Goal: Information Seeking & Learning: Compare options

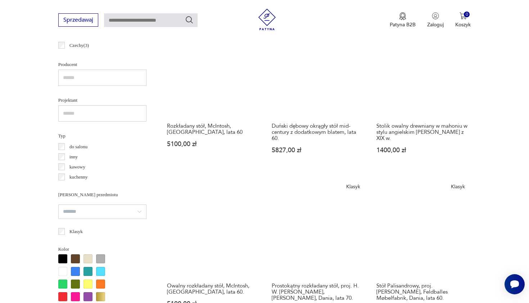
scroll to position [473, 0]
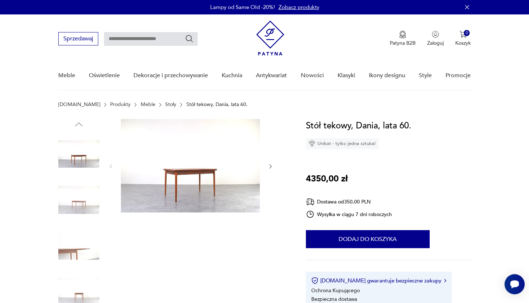
click at [270, 167] on icon "button" at bounding box center [271, 166] width 6 height 6
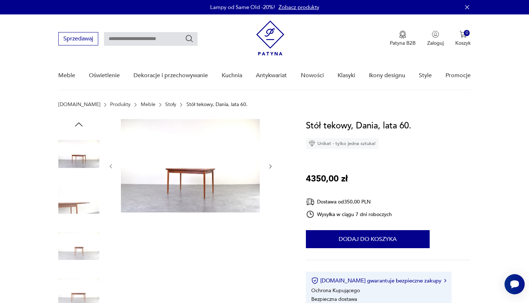
click at [270, 167] on icon "button" at bounding box center [271, 166] width 6 height 6
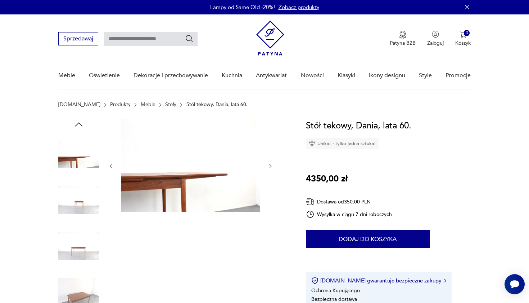
click at [270, 167] on icon "button" at bounding box center [270, 166] width 2 height 4
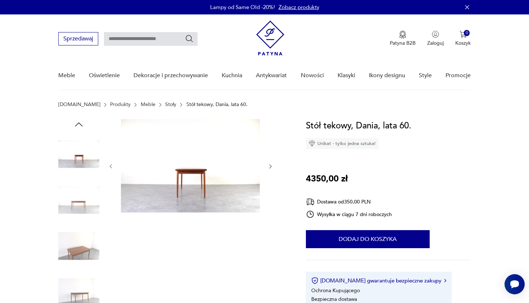
click at [270, 167] on icon "button" at bounding box center [271, 166] width 6 height 6
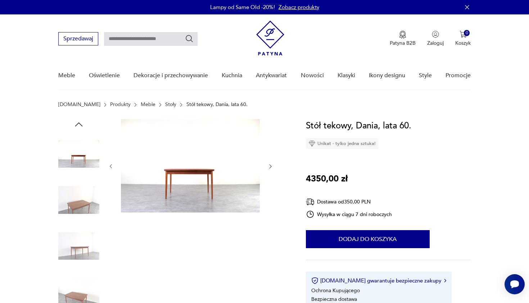
click at [270, 167] on icon "button" at bounding box center [271, 166] width 6 height 6
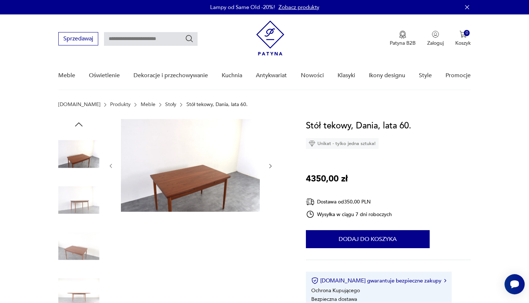
click at [270, 167] on icon "button" at bounding box center [270, 166] width 2 height 4
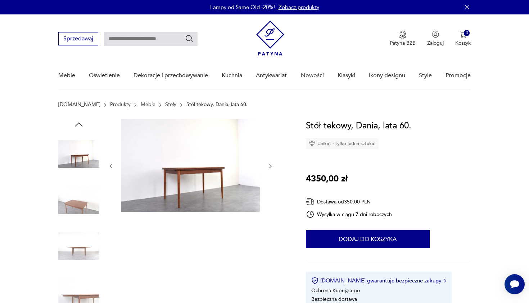
click at [270, 167] on icon "button" at bounding box center [270, 166] width 2 height 4
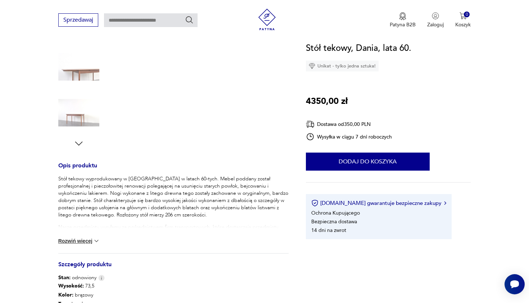
scroll to position [190, 0]
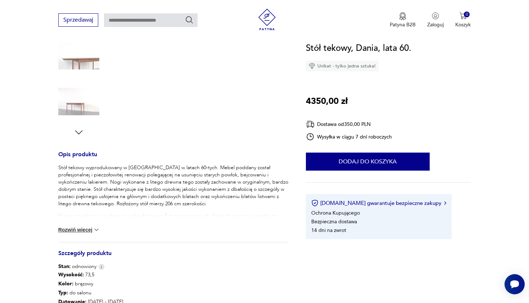
click at [89, 228] on button "Rozwiń więcej" at bounding box center [79, 229] width 42 height 7
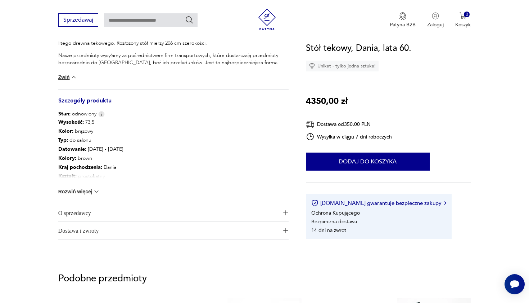
scroll to position [351, 0]
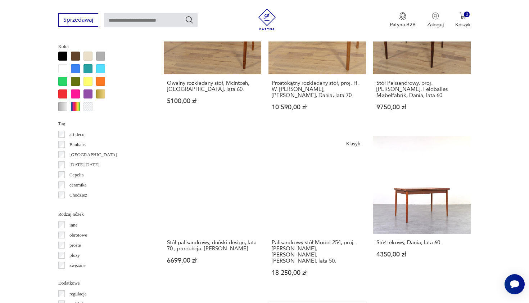
scroll to position [667, 0]
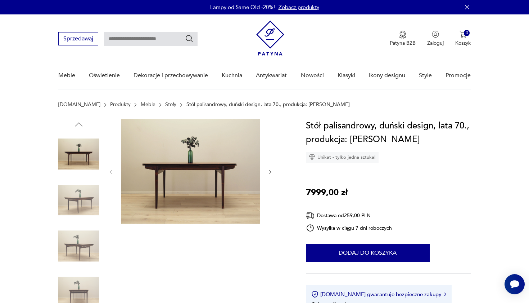
click at [271, 171] on icon "button" at bounding box center [270, 172] width 2 height 4
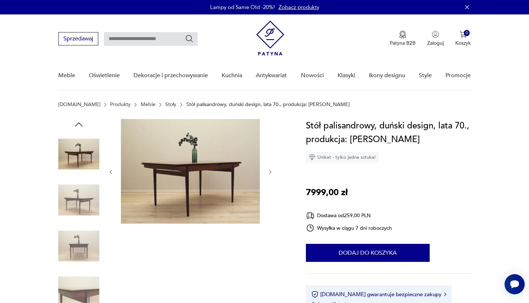
click at [271, 171] on icon "button" at bounding box center [270, 172] width 2 height 4
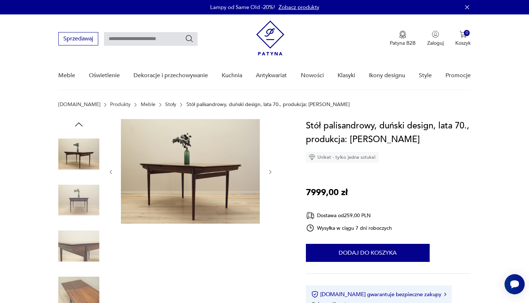
click at [271, 171] on icon "button" at bounding box center [270, 172] width 2 height 4
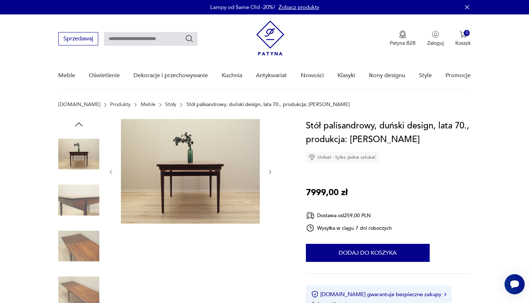
click at [271, 171] on icon "button" at bounding box center [270, 172] width 2 height 4
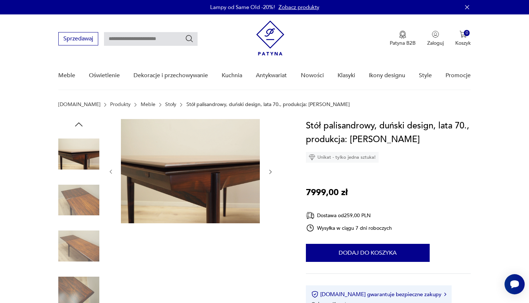
click at [271, 171] on icon "button" at bounding box center [270, 172] width 2 height 4
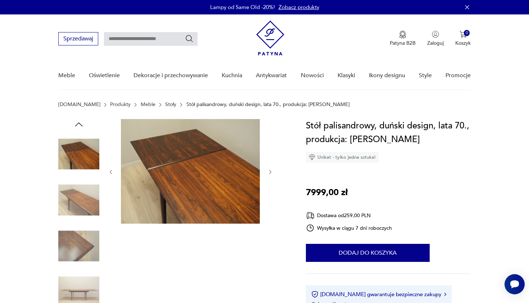
click at [271, 171] on icon "button" at bounding box center [270, 172] width 2 height 4
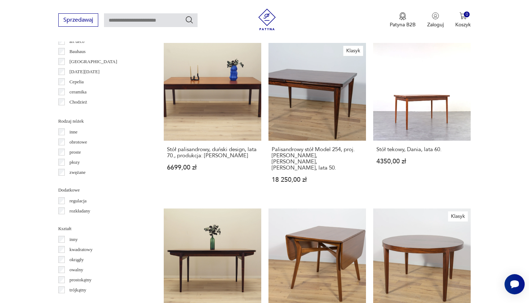
scroll to position [753, 0]
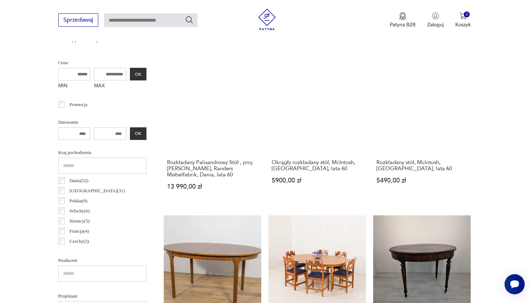
scroll to position [192, 0]
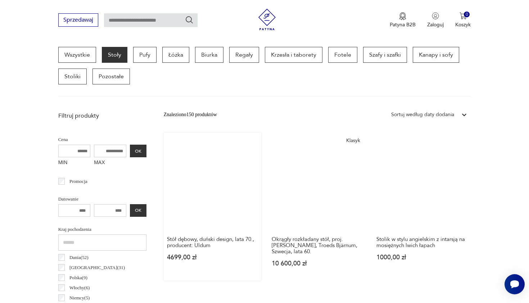
click at [192, 179] on link "Stół dębowy, duński design, lata 70., producent: Uldum 4699,00 zł" at bounding box center [213, 207] width 98 height 148
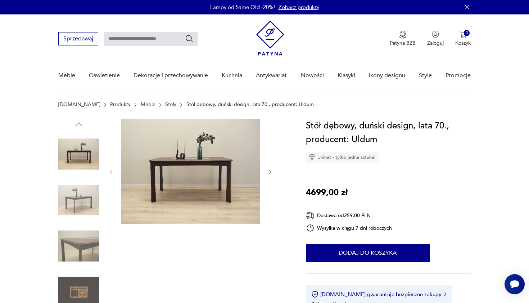
click at [271, 172] on icon "button" at bounding box center [271, 172] width 6 height 6
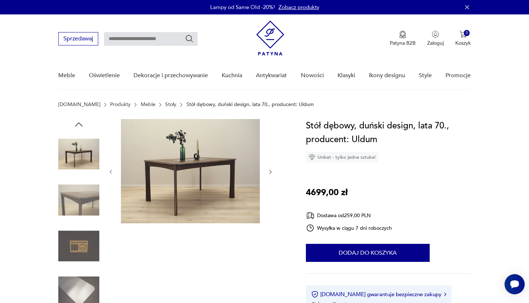
click at [271, 172] on icon "button" at bounding box center [271, 172] width 6 height 6
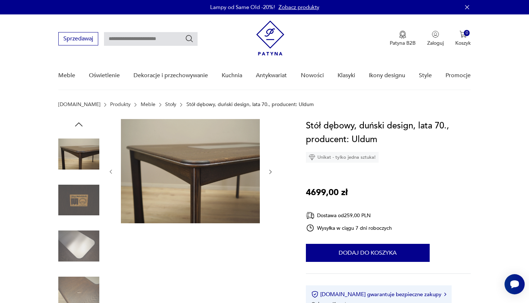
click at [271, 172] on icon "button" at bounding box center [271, 172] width 6 height 6
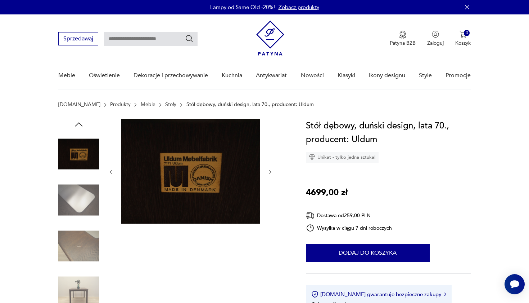
click at [271, 172] on icon "button" at bounding box center [271, 172] width 6 height 6
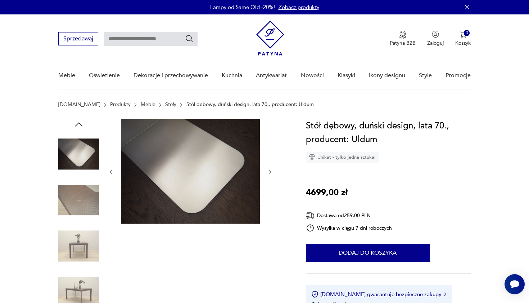
click at [271, 172] on icon "button" at bounding box center [271, 172] width 6 height 6
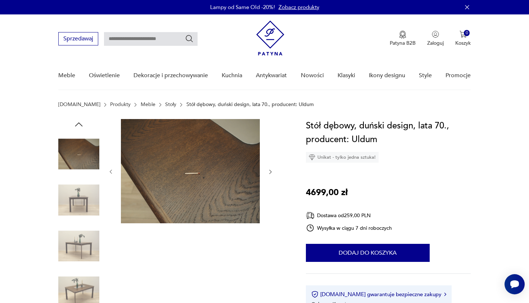
click at [271, 172] on icon "button" at bounding box center [271, 172] width 6 height 6
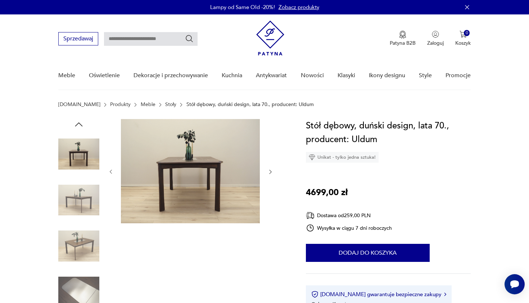
click at [271, 172] on icon "button" at bounding box center [271, 172] width 6 height 6
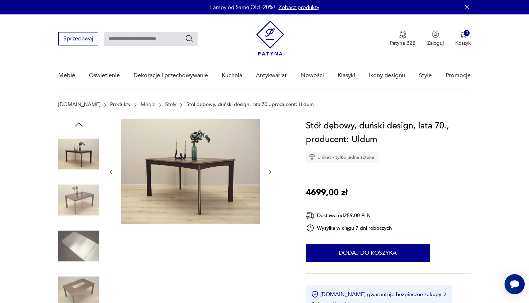
click at [271, 172] on icon "button" at bounding box center [271, 172] width 6 height 6
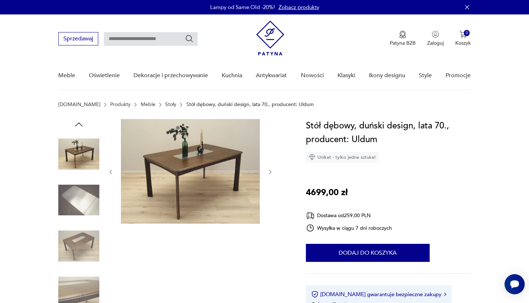
click at [271, 172] on icon "button" at bounding box center [271, 172] width 6 height 6
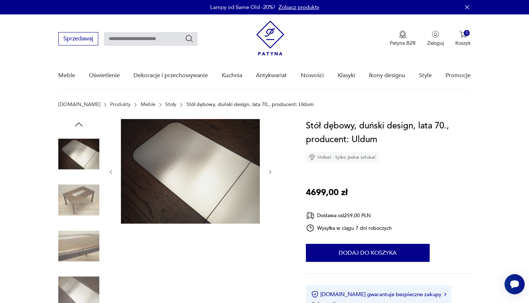
click at [271, 172] on icon "button" at bounding box center [271, 172] width 6 height 6
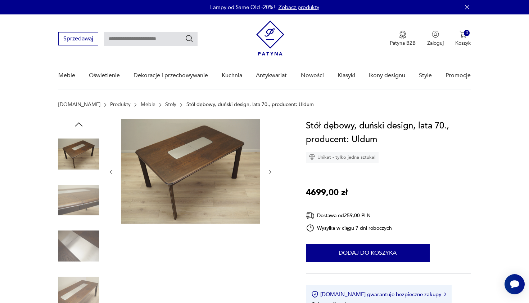
click at [271, 172] on icon "button" at bounding box center [271, 172] width 6 height 6
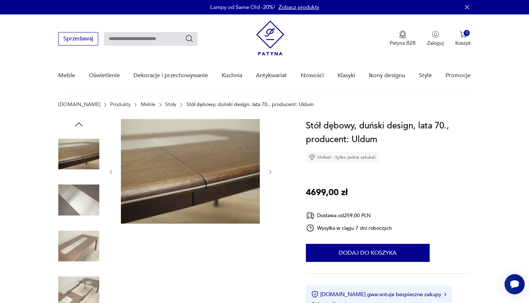
click at [271, 172] on icon "button" at bounding box center [271, 172] width 6 height 6
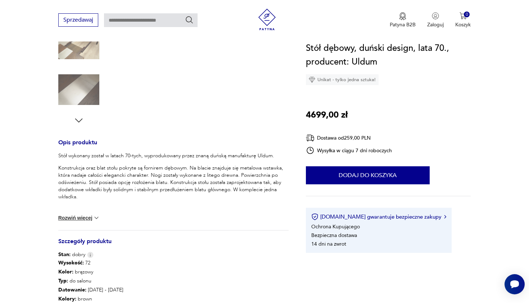
scroll to position [214, 0]
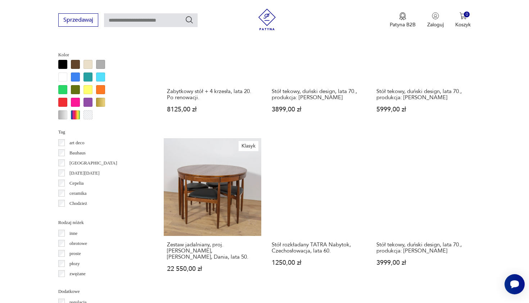
scroll to position [658, 0]
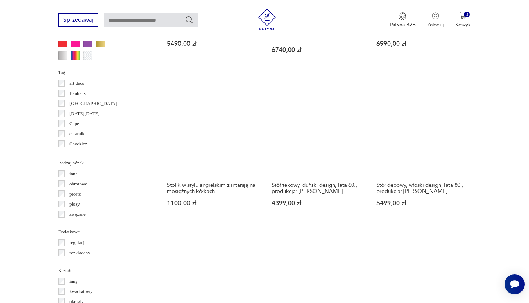
scroll to position [711, 0]
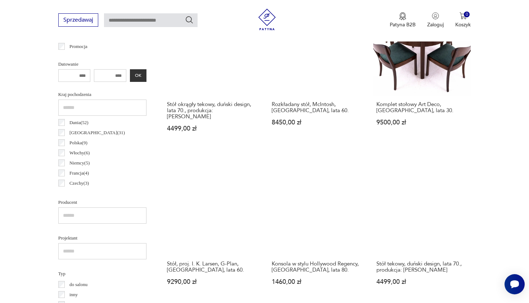
scroll to position [328, 0]
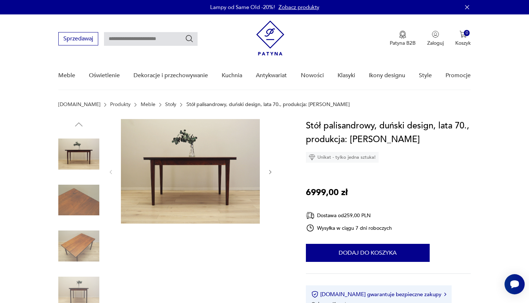
click at [273, 173] on icon "button" at bounding box center [271, 172] width 6 height 6
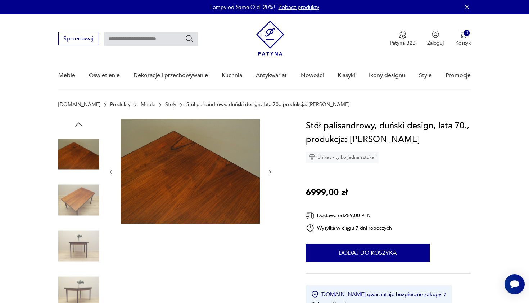
click at [273, 173] on icon "button" at bounding box center [271, 172] width 6 height 6
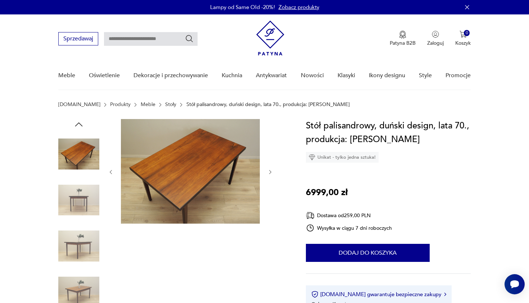
click at [273, 173] on icon "button" at bounding box center [271, 172] width 6 height 6
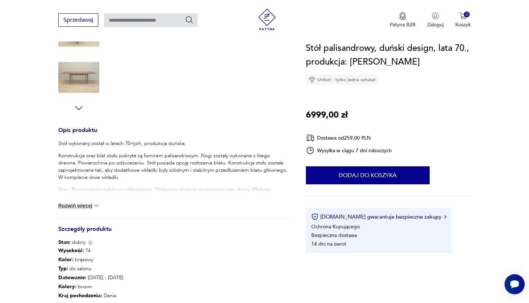
scroll to position [216, 0]
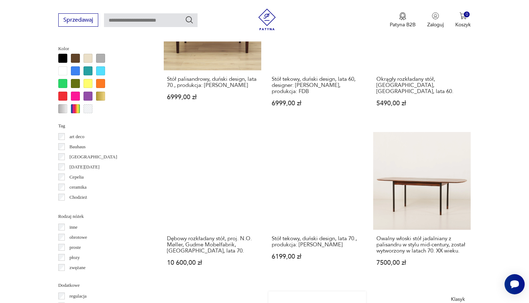
scroll to position [676, 0]
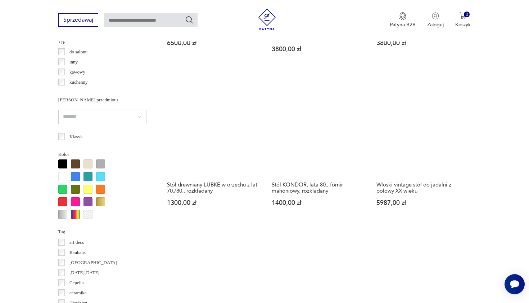
scroll to position [559, 0]
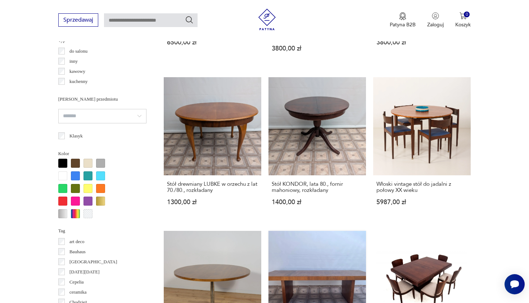
click at [354, 230] on link "Stół, ława drewniana z teku z lat 60. 2200,00 zł" at bounding box center [318, 304] width 98 height 148
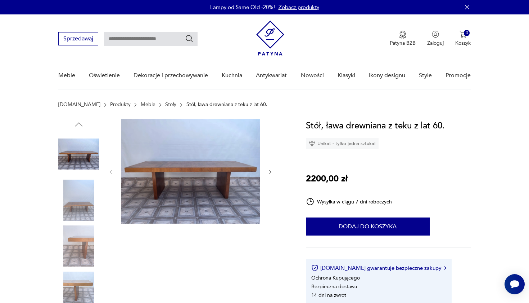
click at [269, 173] on icon "button" at bounding box center [271, 172] width 6 height 6
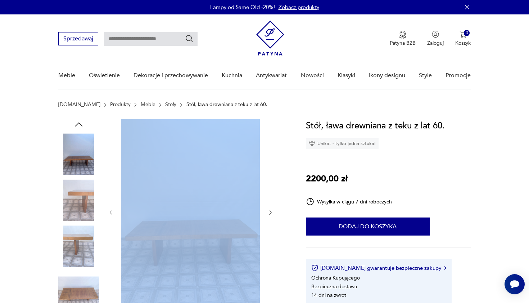
click at [269, 173] on div at bounding box center [191, 212] width 166 height 187
click at [268, 212] on icon "button" at bounding box center [271, 212] width 6 height 6
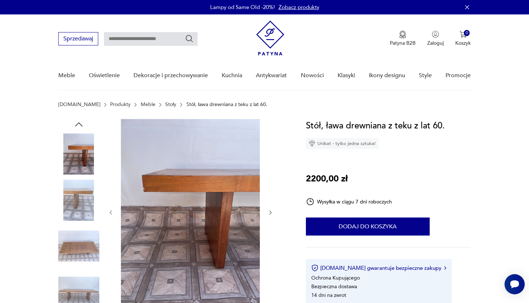
click at [268, 212] on icon "button" at bounding box center [271, 212] width 6 height 6
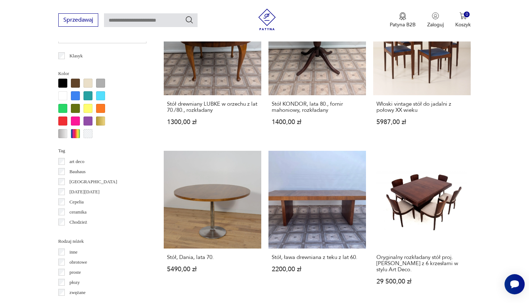
scroll to position [640, 0]
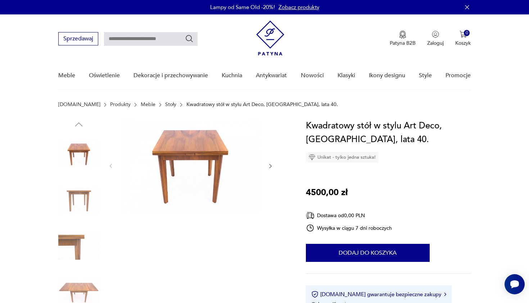
click at [273, 166] on icon "button" at bounding box center [271, 166] width 6 height 6
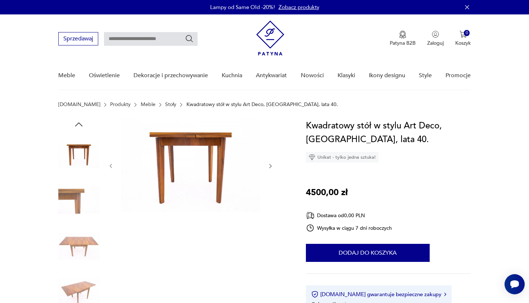
click at [273, 166] on icon "button" at bounding box center [271, 166] width 6 height 6
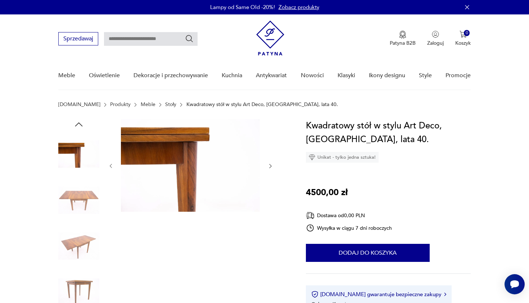
click at [273, 166] on icon "button" at bounding box center [271, 166] width 6 height 6
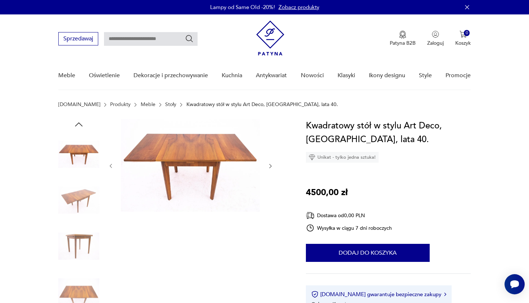
click at [273, 166] on icon "button" at bounding box center [271, 166] width 6 height 6
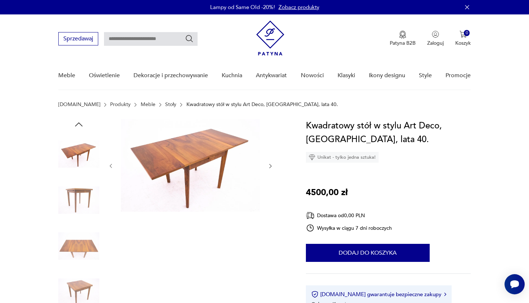
click at [273, 166] on icon "button" at bounding box center [271, 166] width 6 height 6
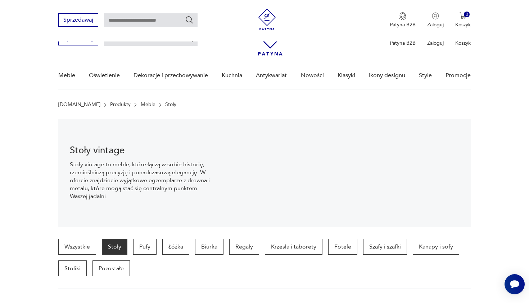
scroll to position [640, 0]
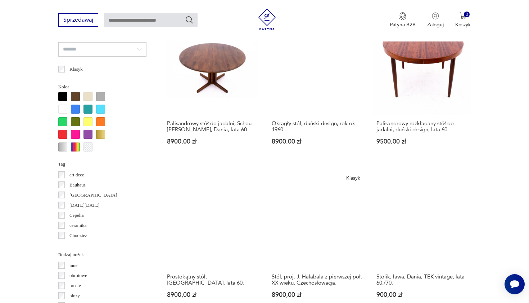
scroll to position [627, 0]
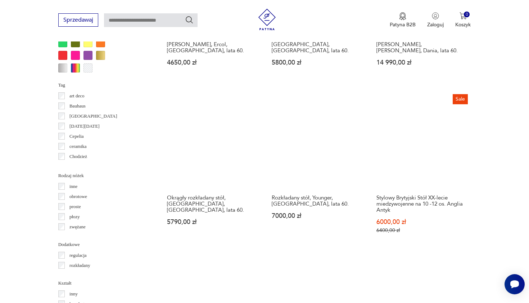
scroll to position [709, 0]
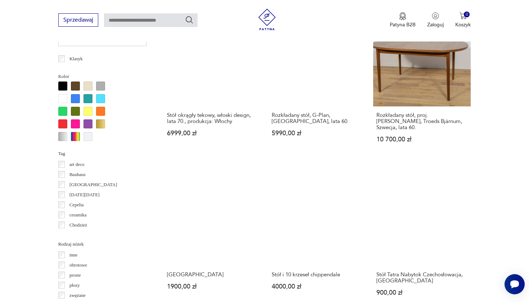
scroll to position [642, 0]
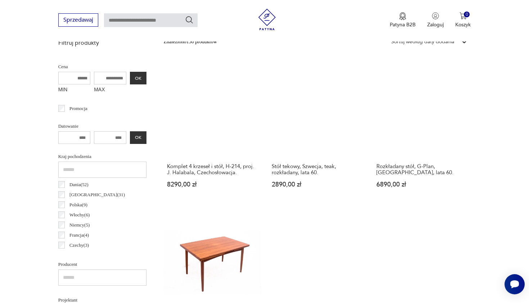
scroll to position [266, 0]
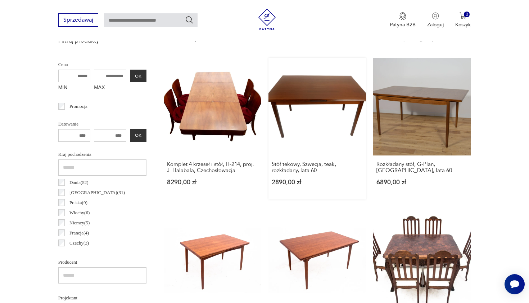
click at [279, 105] on link "Stół tekowy, Szwecja, teak, rozkładany, lata 60. 2890,00 zł" at bounding box center [318, 129] width 98 height 142
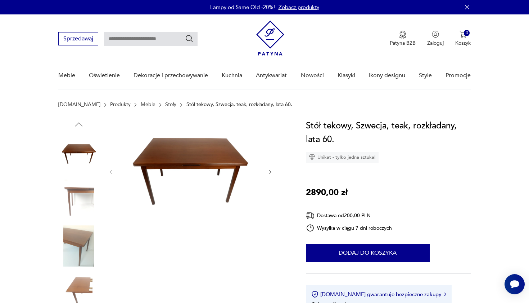
click at [272, 171] on icon "button" at bounding box center [271, 172] width 6 height 6
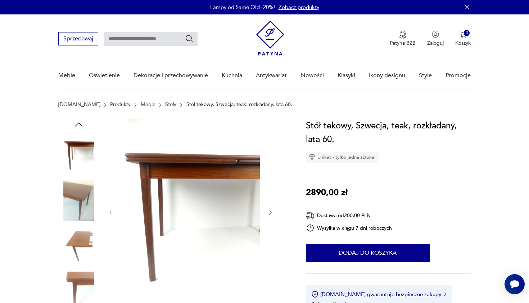
click at [272, 171] on div at bounding box center [191, 212] width 166 height 187
click at [271, 214] on icon "button" at bounding box center [271, 212] width 6 height 6
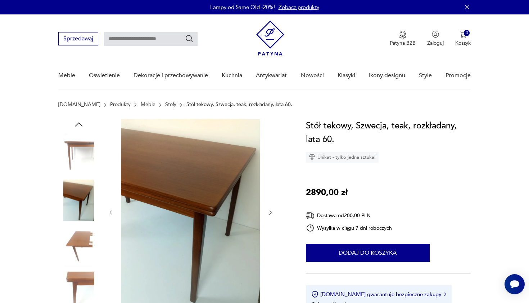
click at [271, 214] on icon "button" at bounding box center [271, 212] width 6 height 6
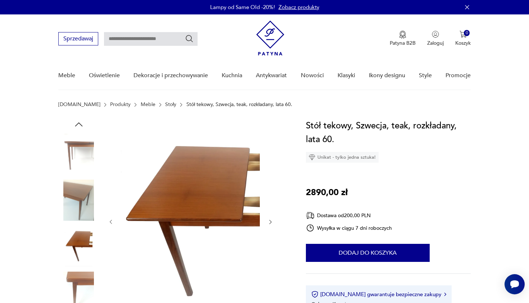
click at [271, 214] on div at bounding box center [191, 222] width 166 height 206
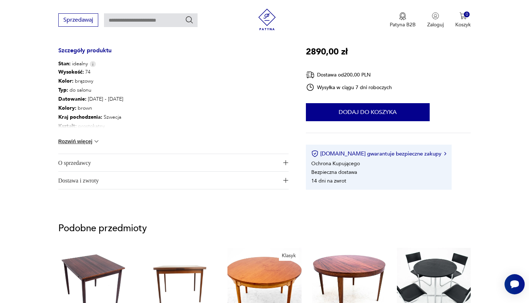
scroll to position [403, 0]
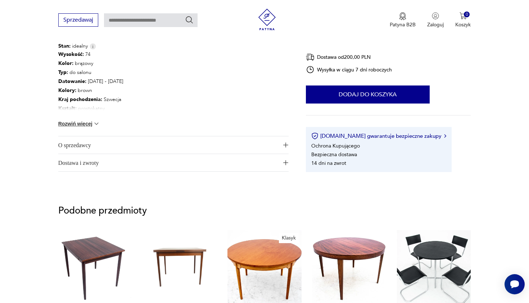
click at [94, 123] on img at bounding box center [96, 123] width 7 height 7
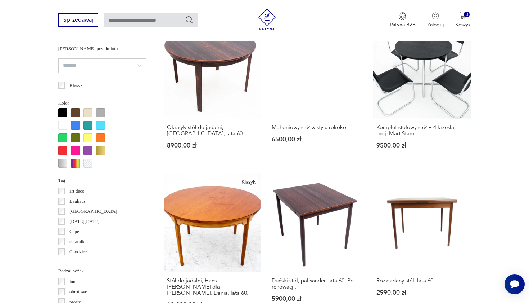
scroll to position [620, 0]
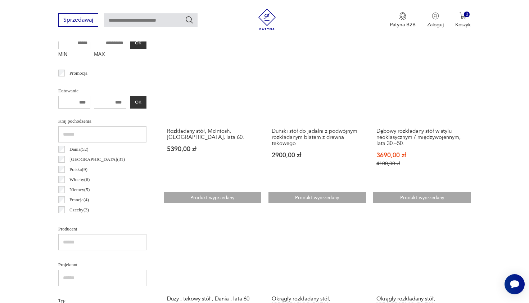
scroll to position [306, 0]
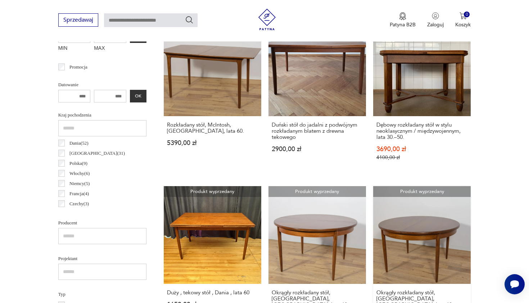
click at [373, 210] on link "Produkt wyprzedany Okrągły rozkładany stół, [GEOGRAPHIC_DATA], [GEOGRAPHIC_DATA…" at bounding box center [422, 260] width 98 height 148
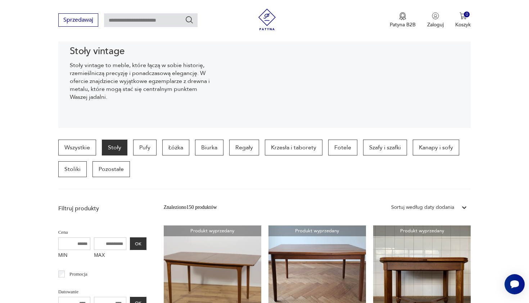
scroll to position [99, 0]
click at [238, 150] on p "Regały" at bounding box center [244, 147] width 30 height 16
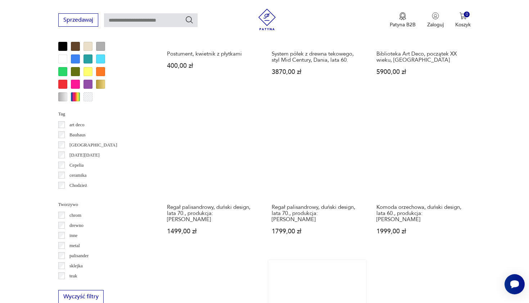
scroll to position [709, 0]
